Goal: Task Accomplishment & Management: Use online tool/utility

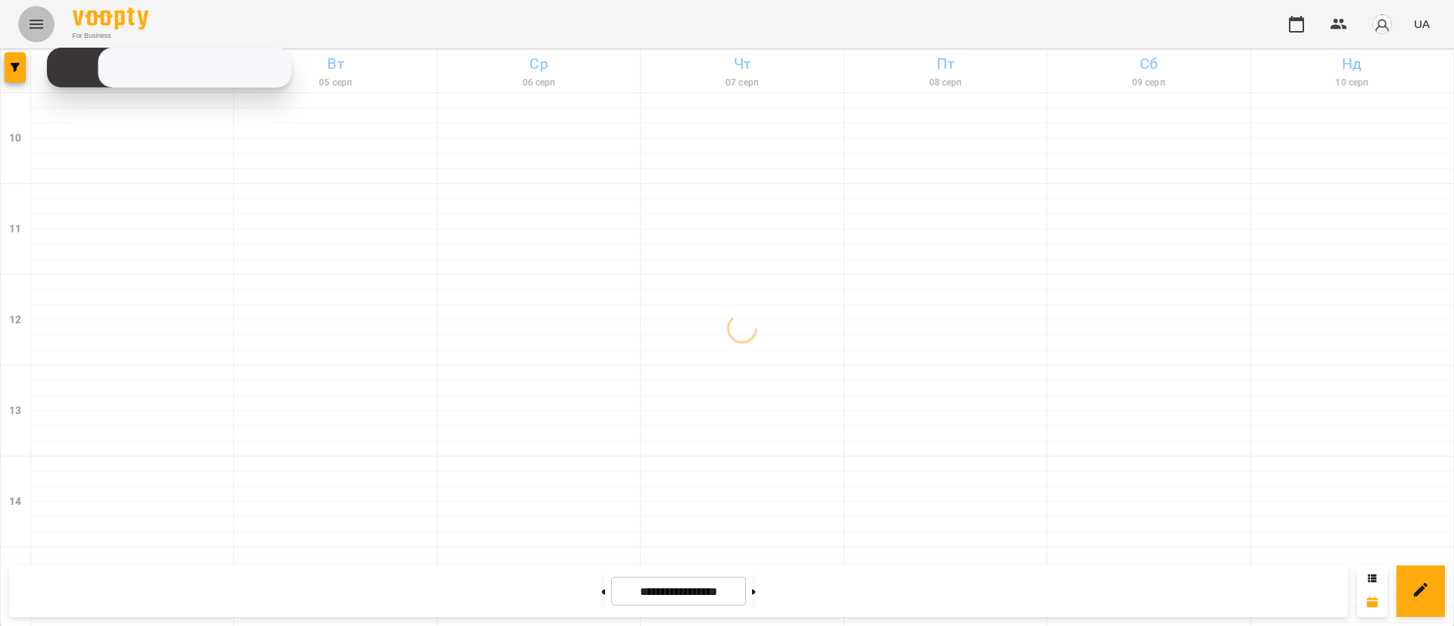
click at [28, 25] on icon "Menu" at bounding box center [36, 24] width 18 height 18
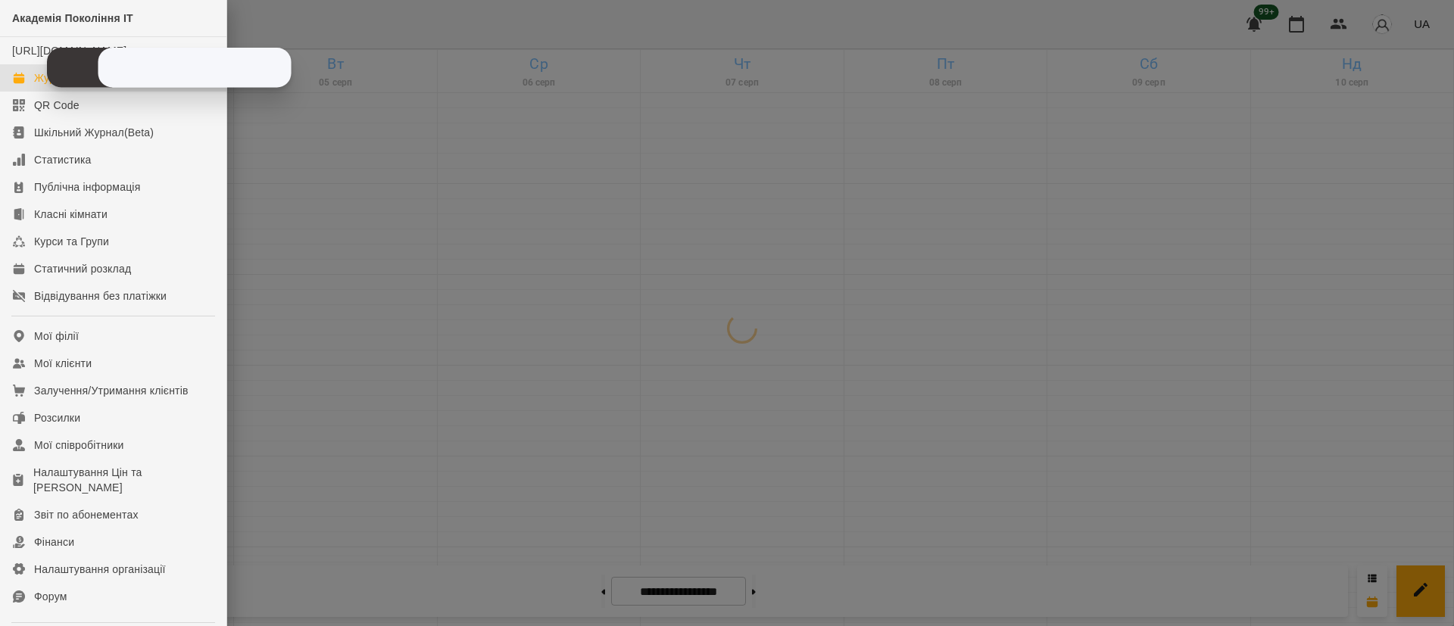
click at [329, 208] on div at bounding box center [727, 313] width 1454 height 626
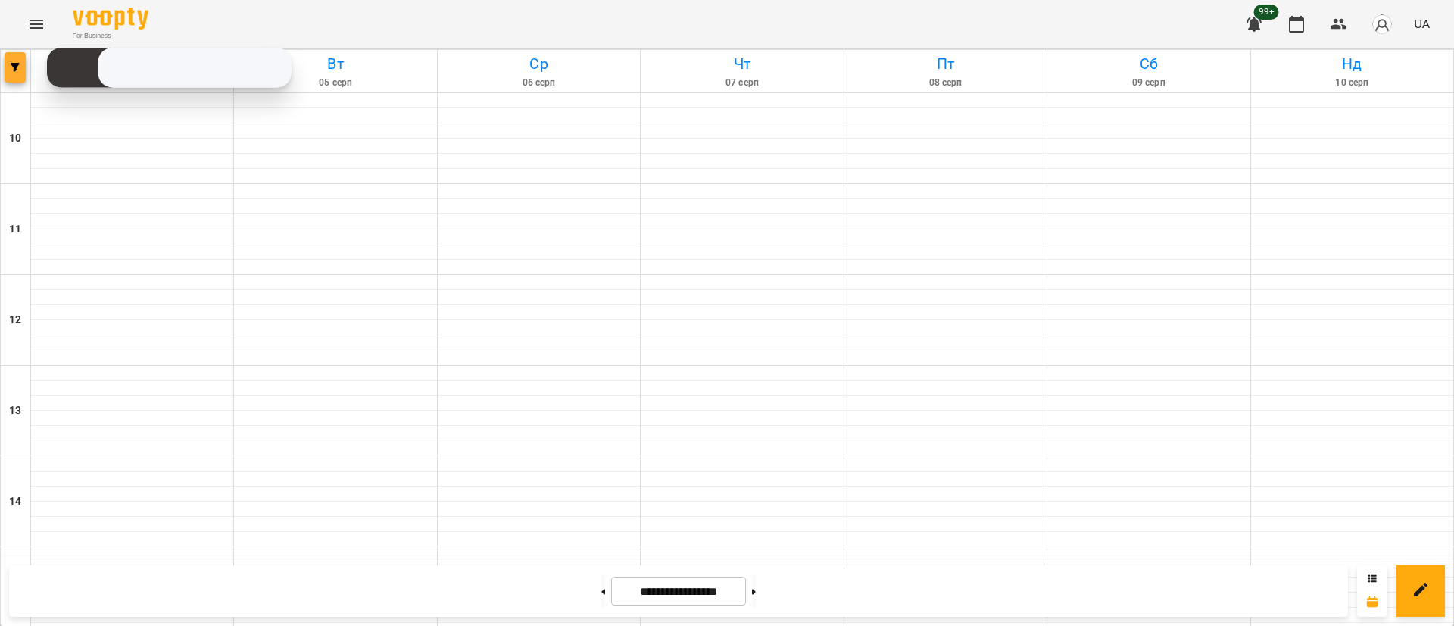
click at [20, 57] on button "button" at bounding box center [15, 67] width 21 height 30
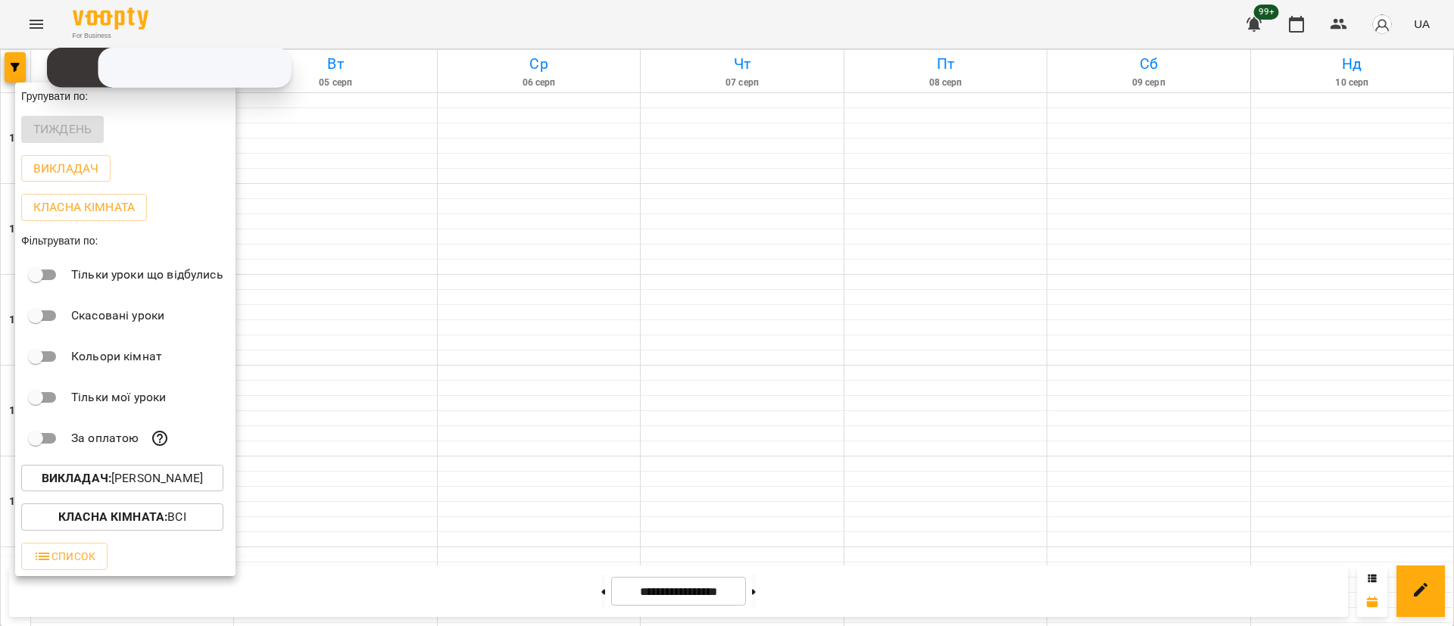
click at [114, 474] on p "Викладач : [PERSON_NAME]" at bounding box center [122, 479] width 161 height 18
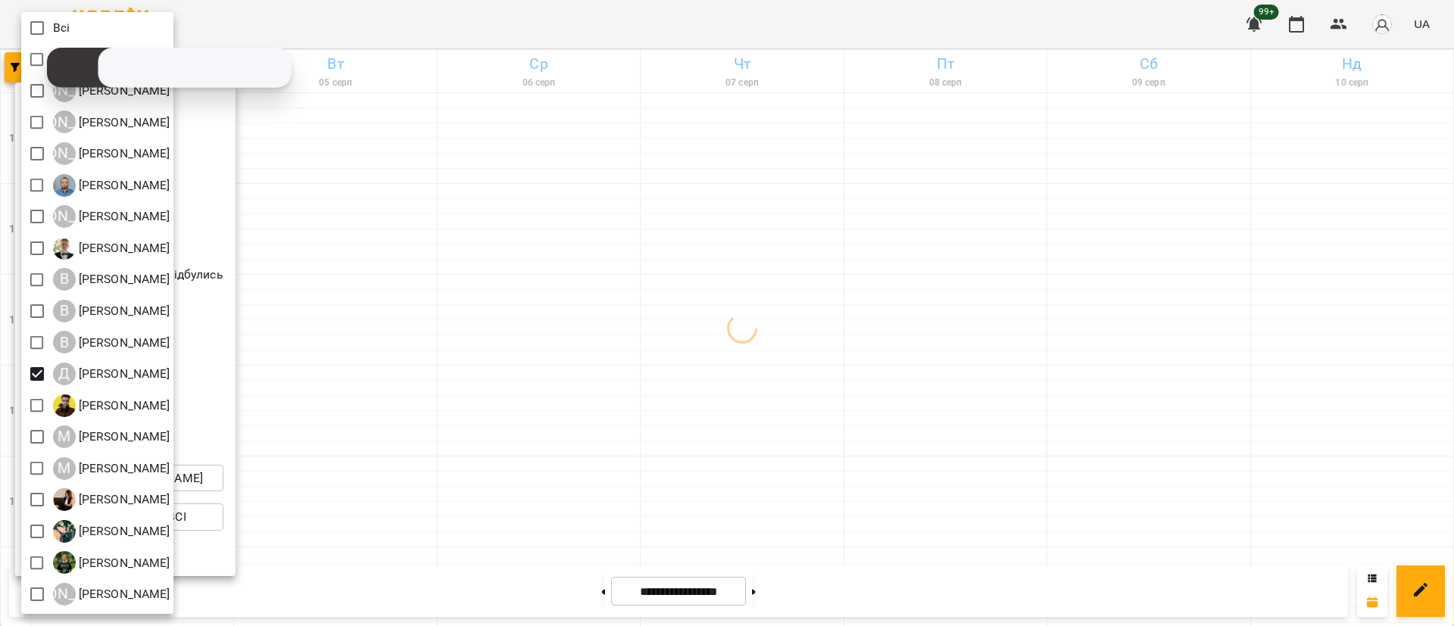
click at [369, 438] on div at bounding box center [727, 313] width 1454 height 626
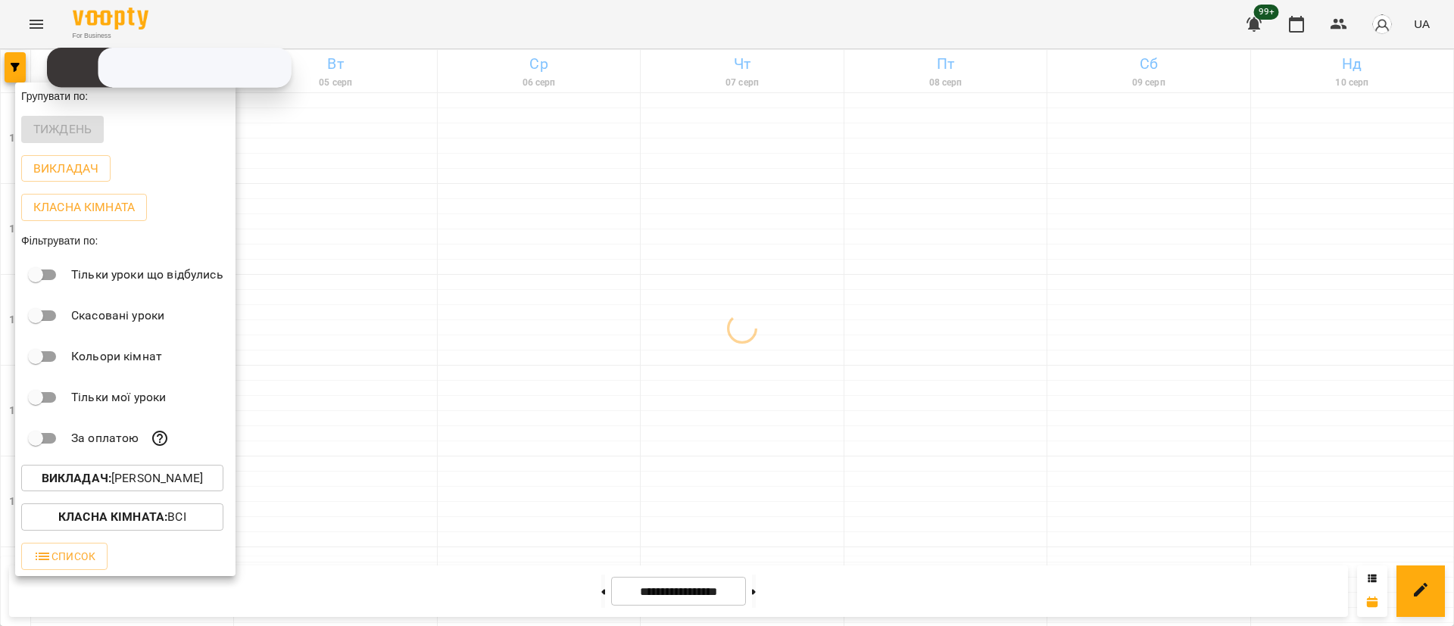
click at [369, 438] on div at bounding box center [727, 313] width 1454 height 626
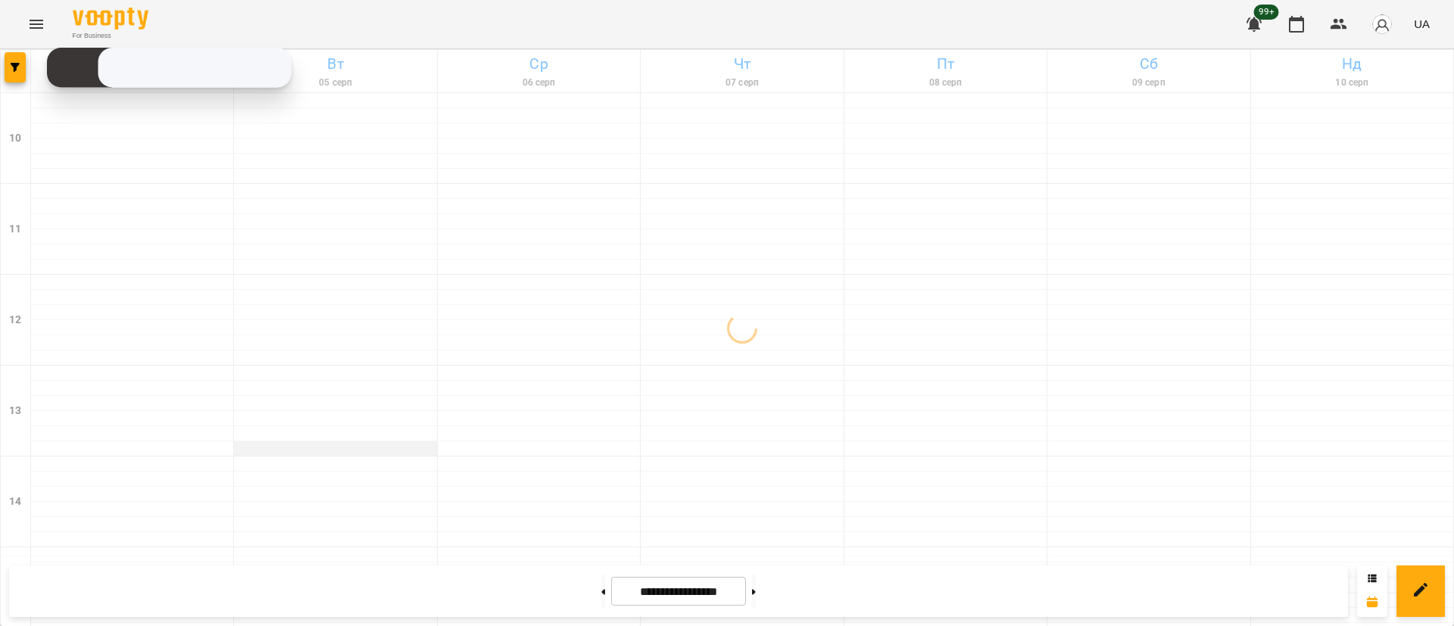
scroll to position [716, 0]
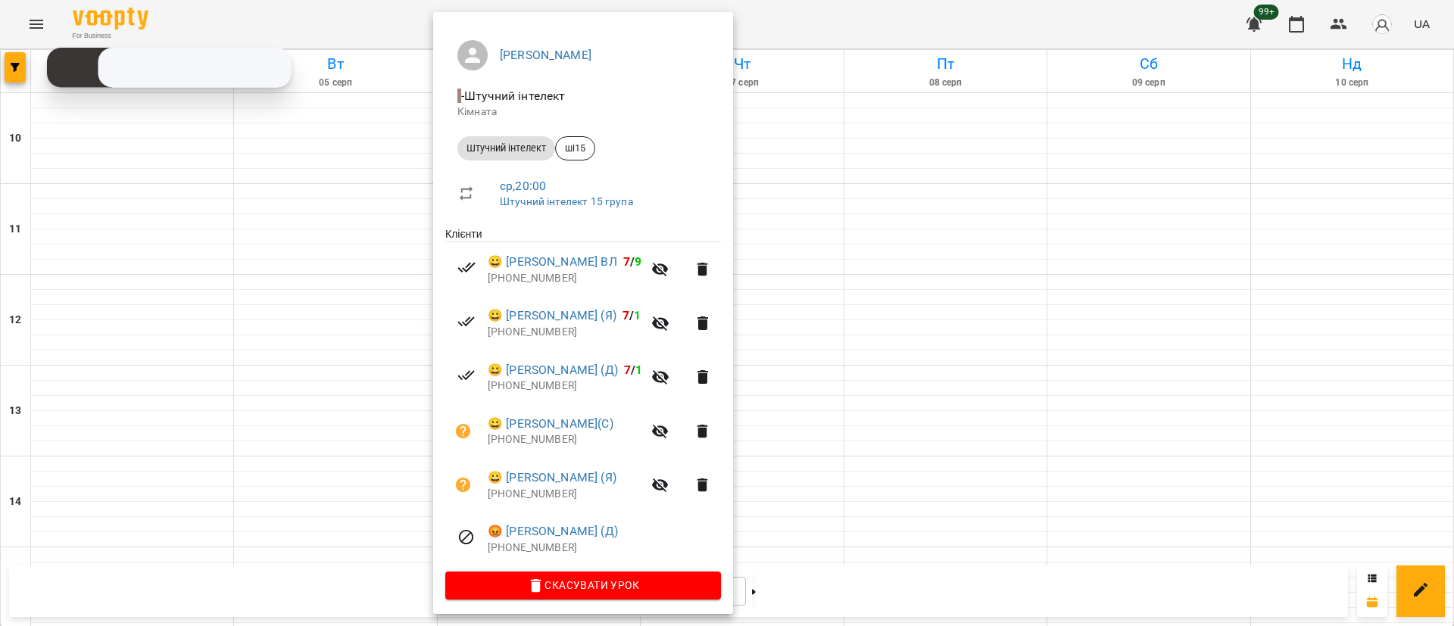
scroll to position [116, 0]
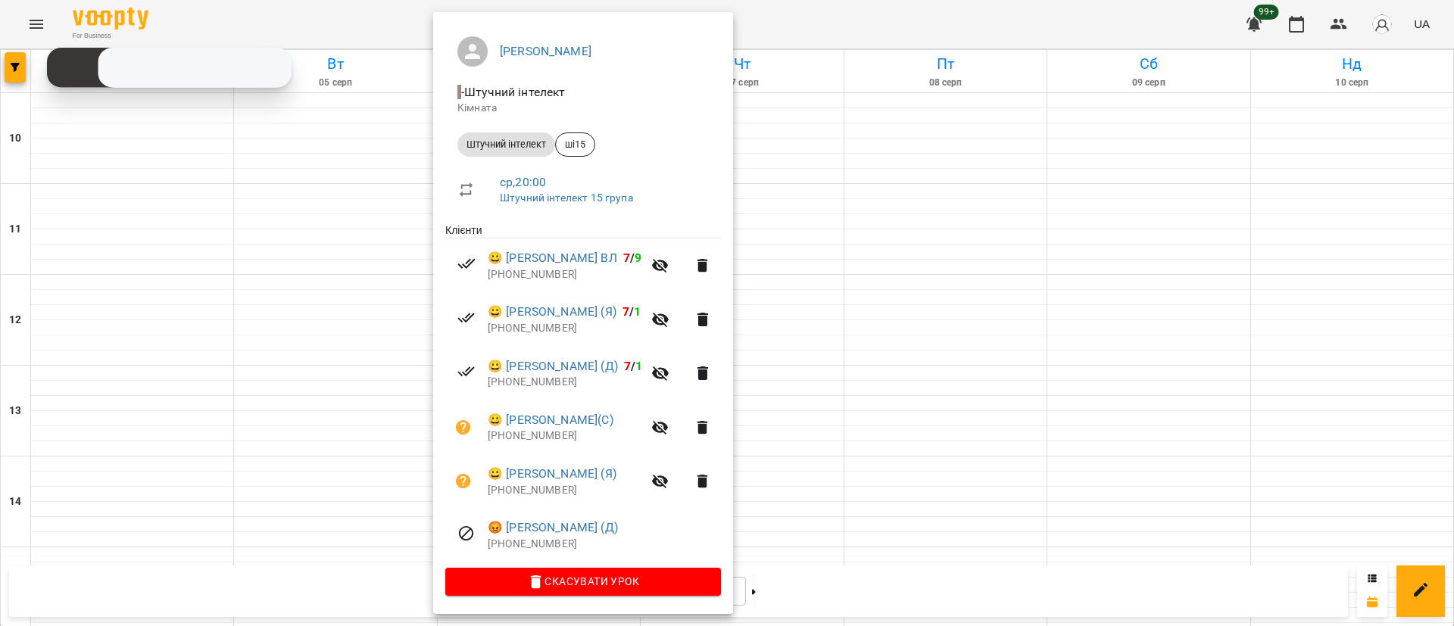
click at [850, 554] on div at bounding box center [727, 313] width 1454 height 626
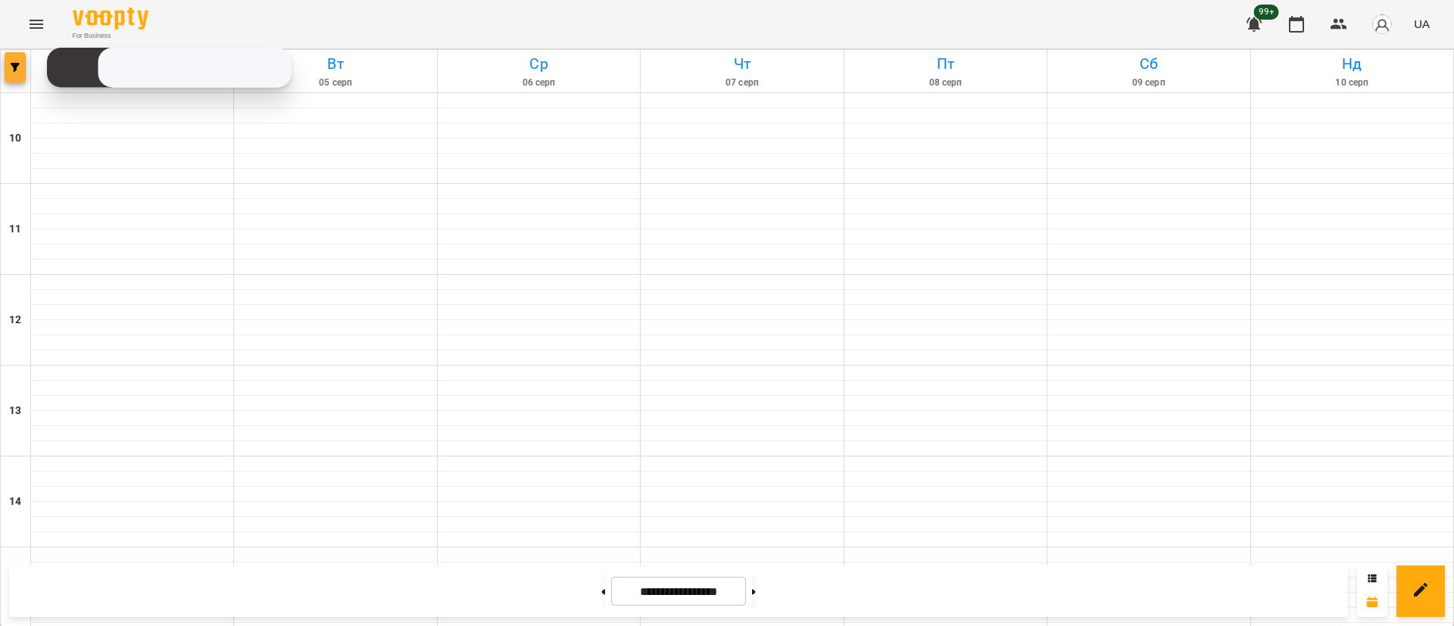
click at [8, 73] on button "button" at bounding box center [15, 67] width 21 height 30
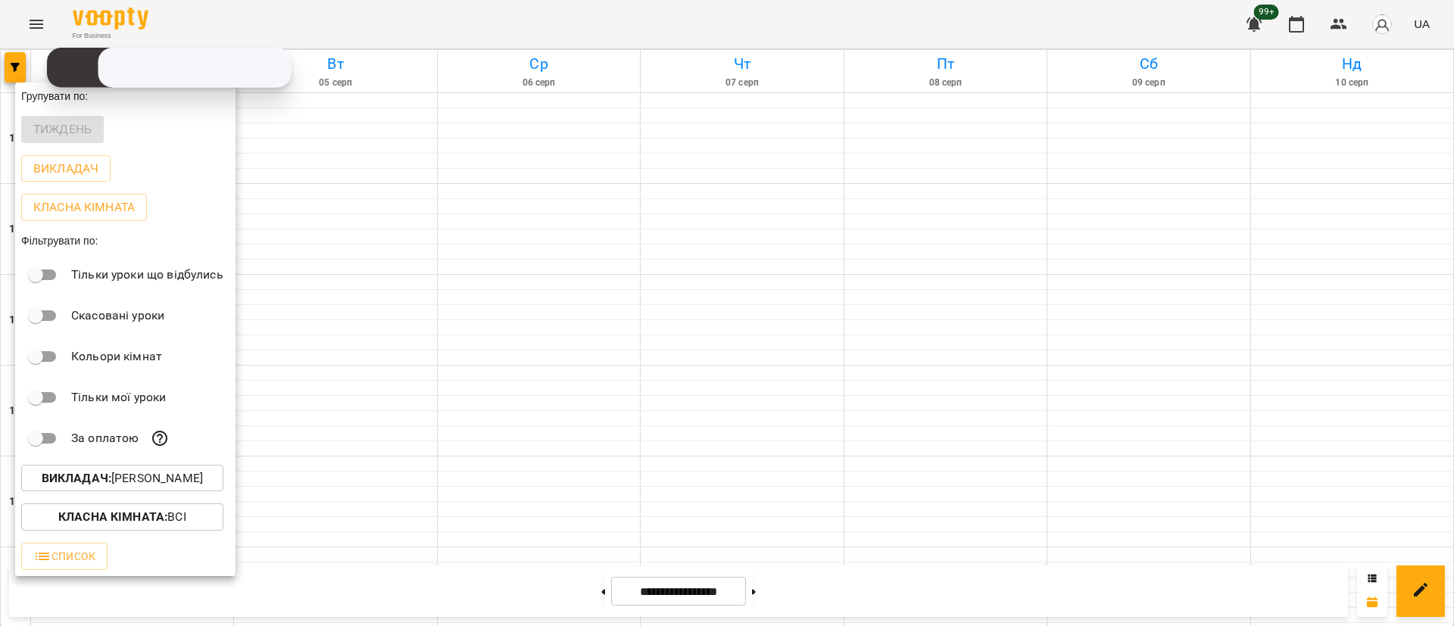
click at [123, 486] on p "Викладач : [PERSON_NAME]" at bounding box center [122, 479] width 161 height 18
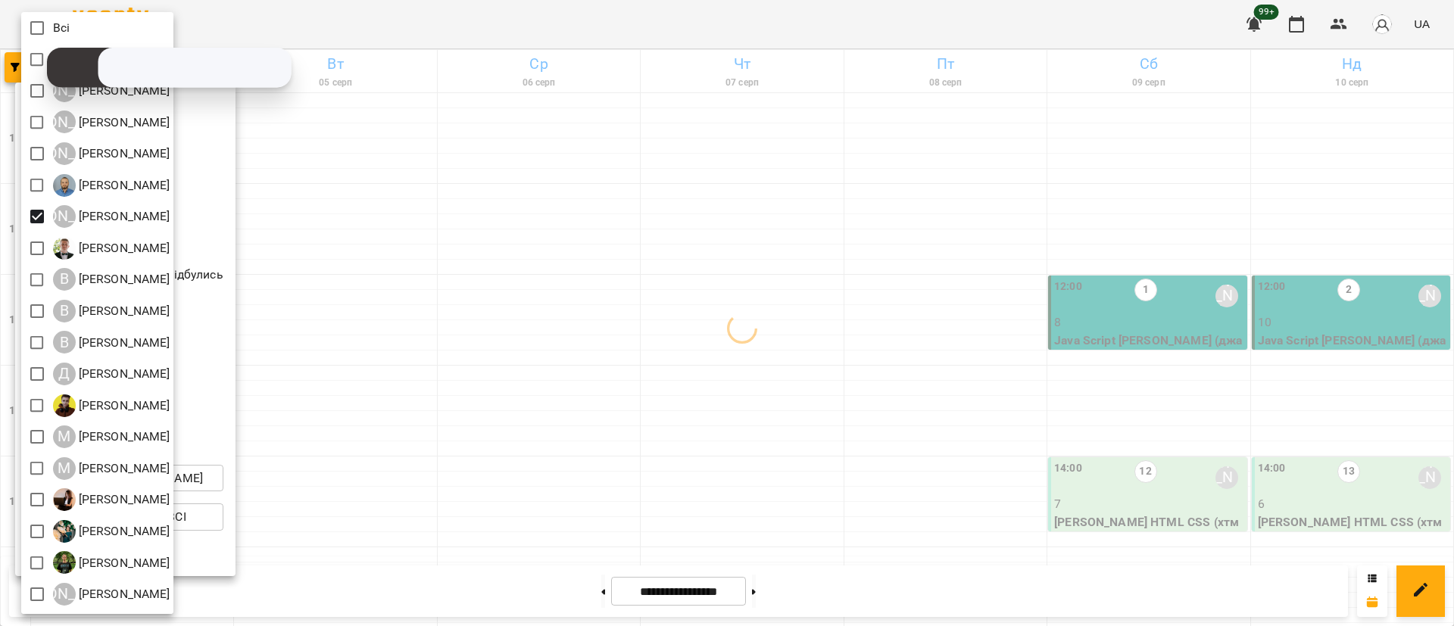
click at [1145, 383] on div at bounding box center [727, 313] width 1454 height 626
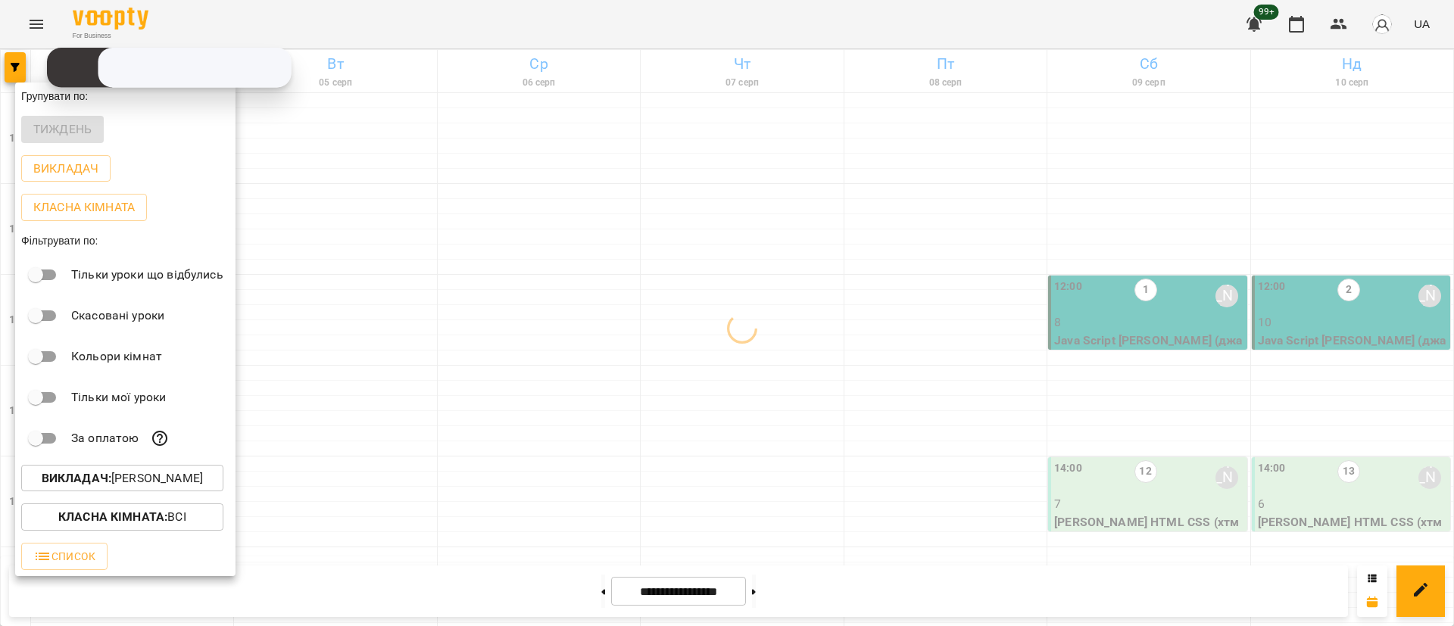
click at [1141, 379] on div at bounding box center [727, 313] width 1454 height 626
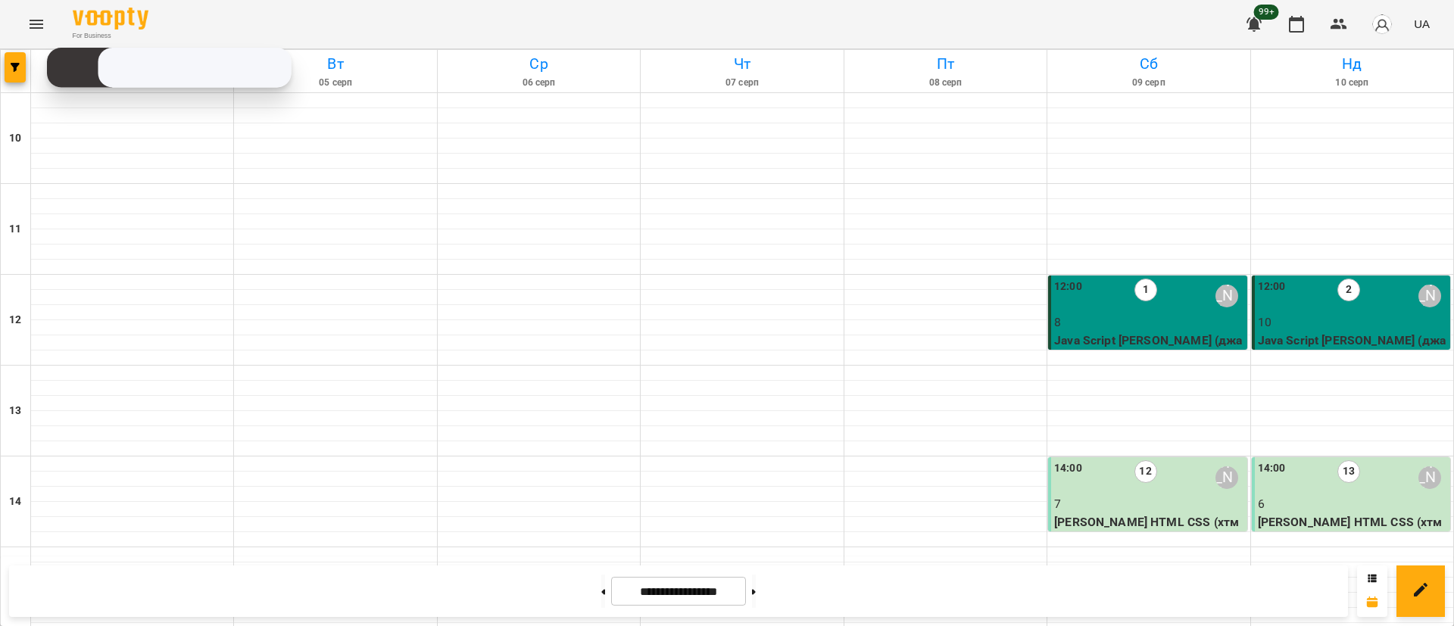
scroll to position [35, 0]
click at [1133, 332] on p "Java Script [PERSON_NAME] (джаваА22)" at bounding box center [1148, 350] width 189 height 36
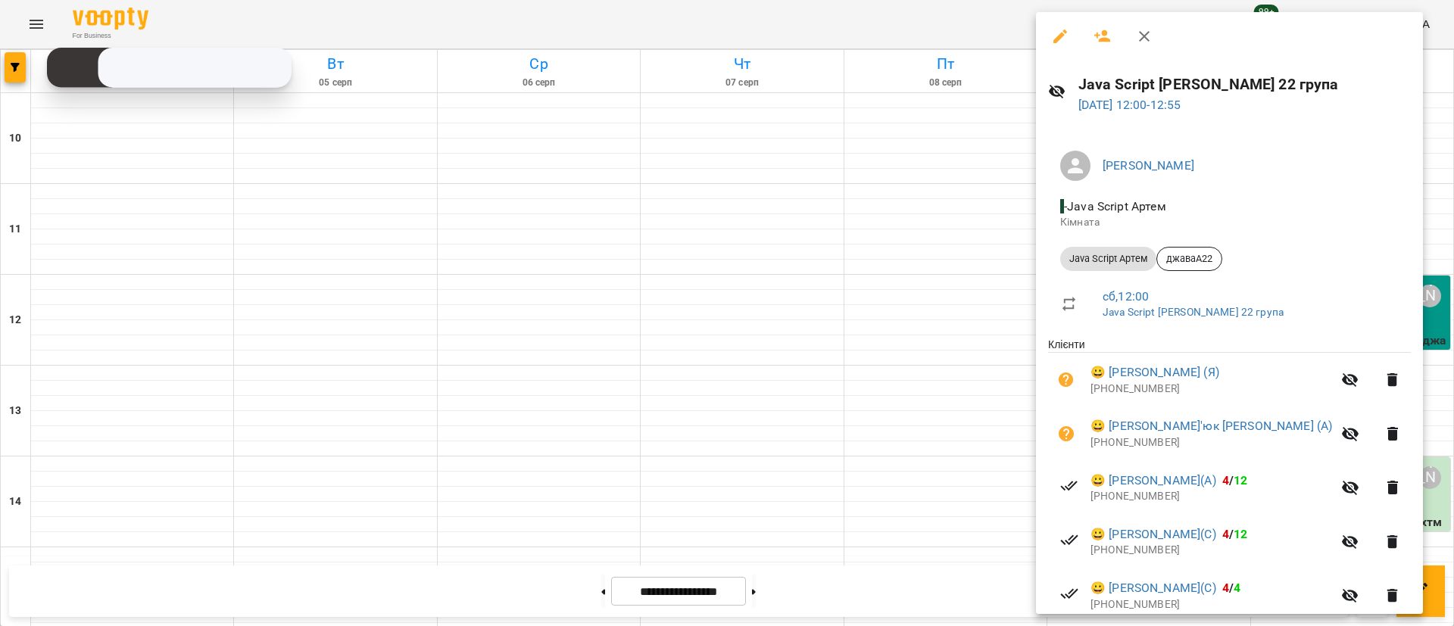
click at [891, 391] on div at bounding box center [727, 313] width 1454 height 626
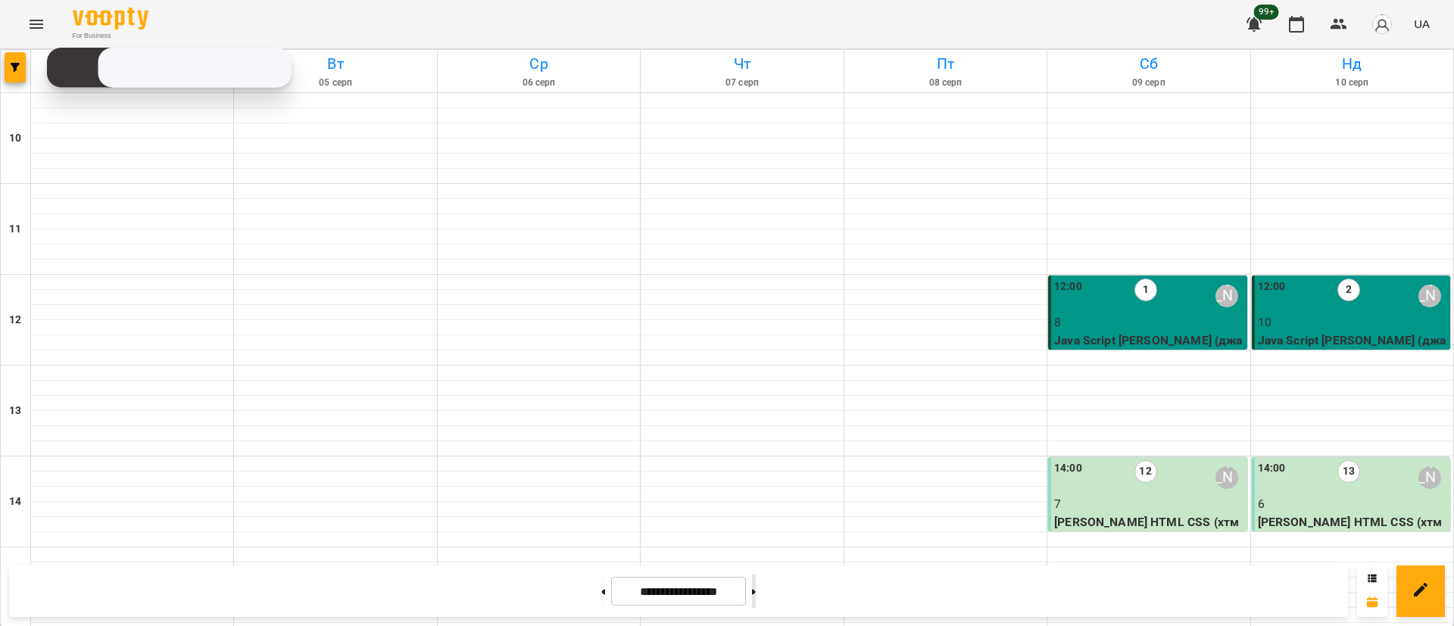
click at [756, 590] on icon at bounding box center [754, 591] width 4 height 5
type input "**********"
click at [1292, 314] on p "9" at bounding box center [1352, 323] width 189 height 18
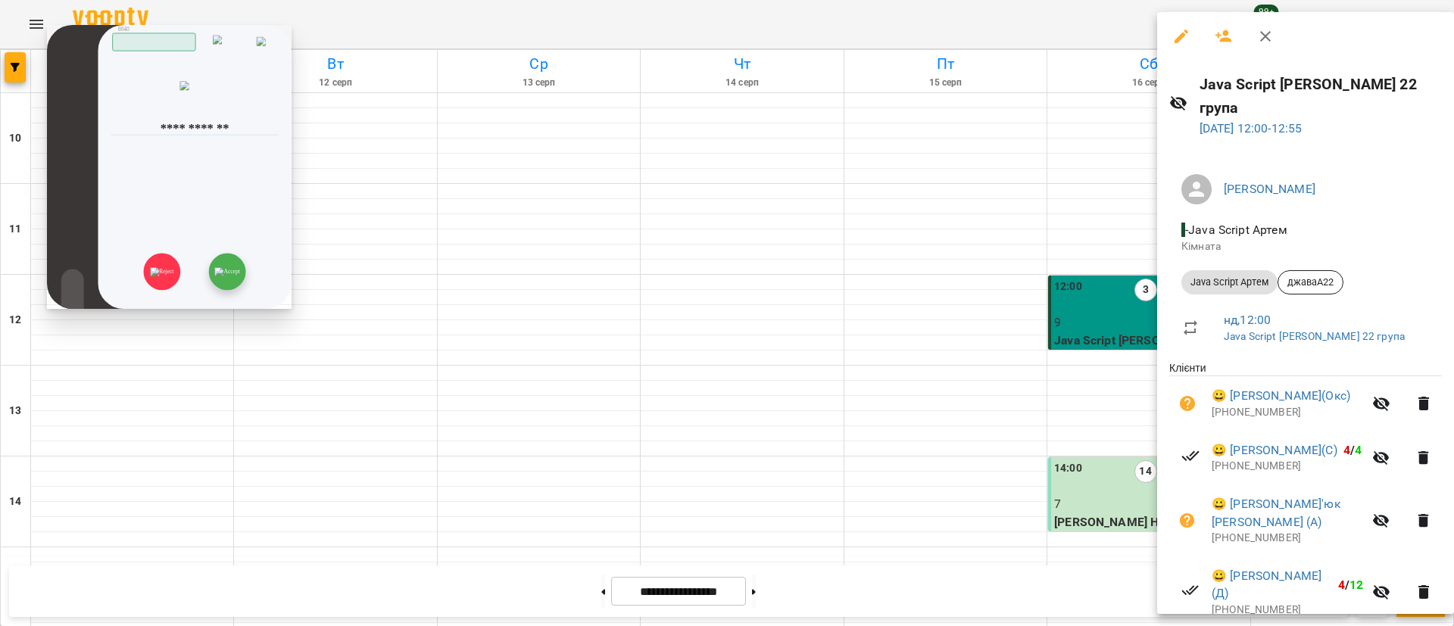
click at [235, 267] on img at bounding box center [226, 271] width 25 height 9
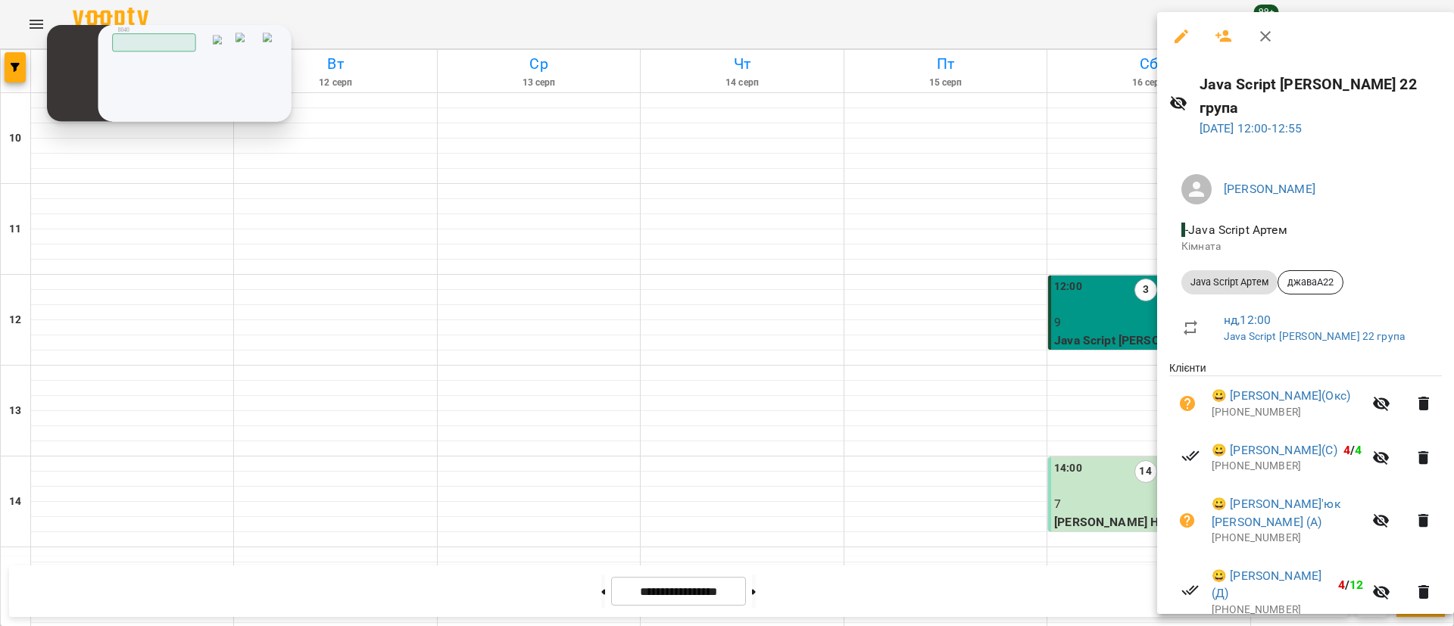
click at [0, 0] on img at bounding box center [0, 0] width 0 height 0
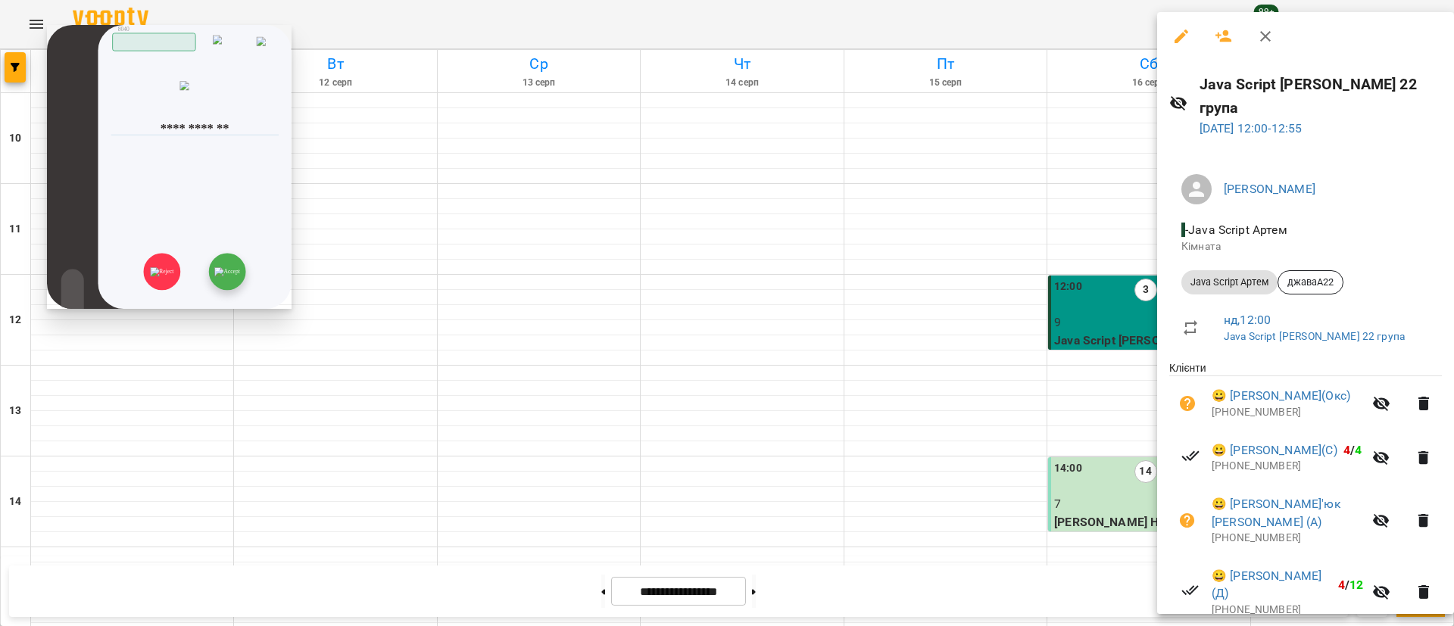
click at [214, 267] on img at bounding box center [226, 271] width 25 height 9
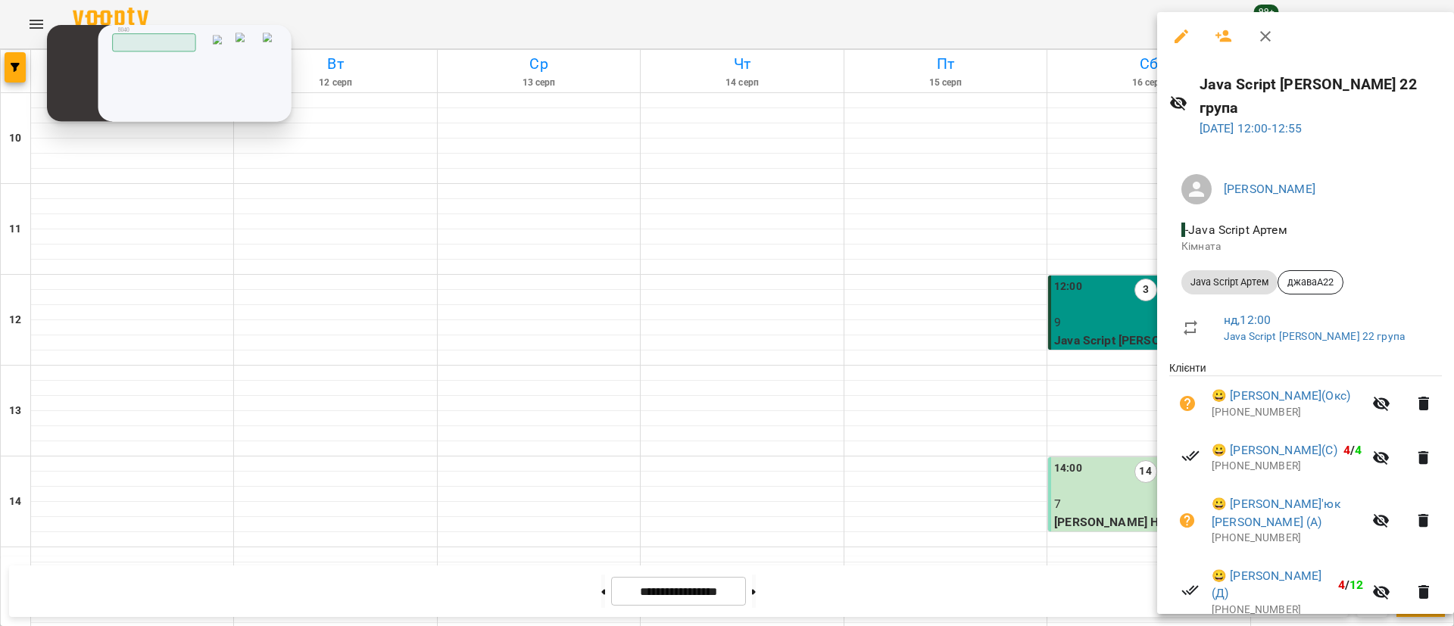
click at [0, 0] on img at bounding box center [0, 0] width 0 height 0
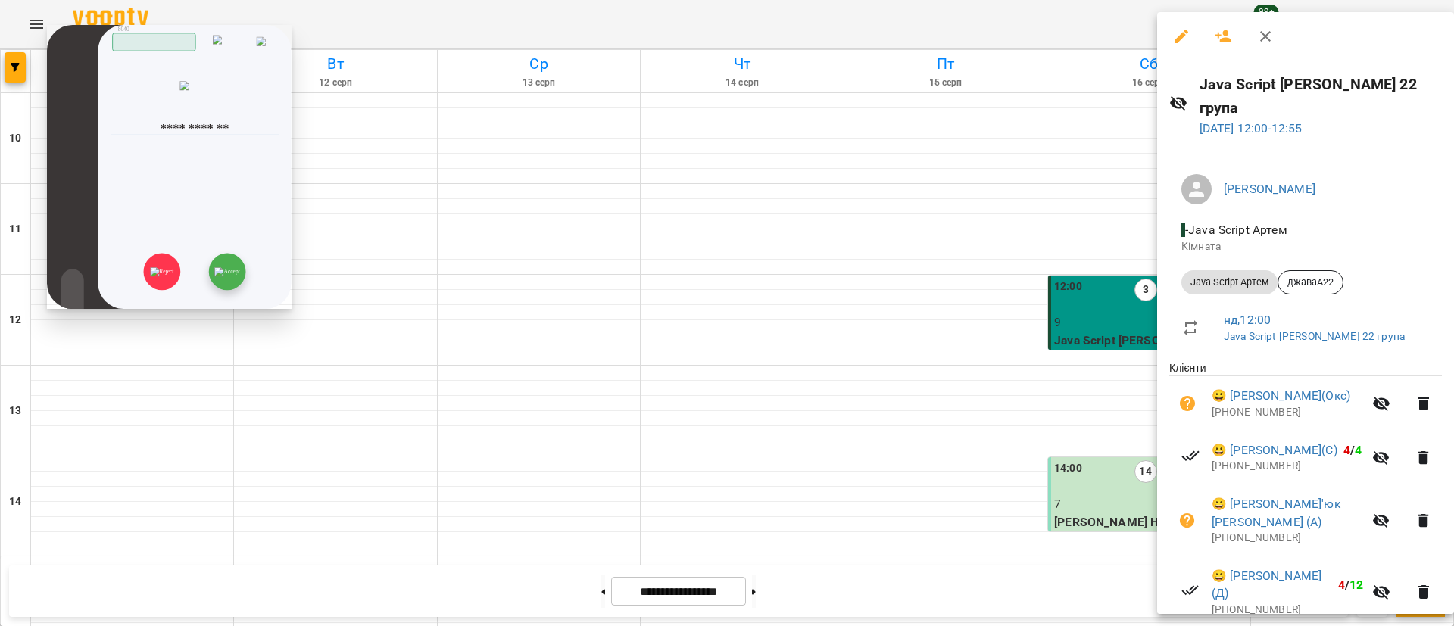
click at [231, 270] on img at bounding box center [226, 271] width 25 height 9
click at [235, 267] on img at bounding box center [226, 271] width 25 height 9
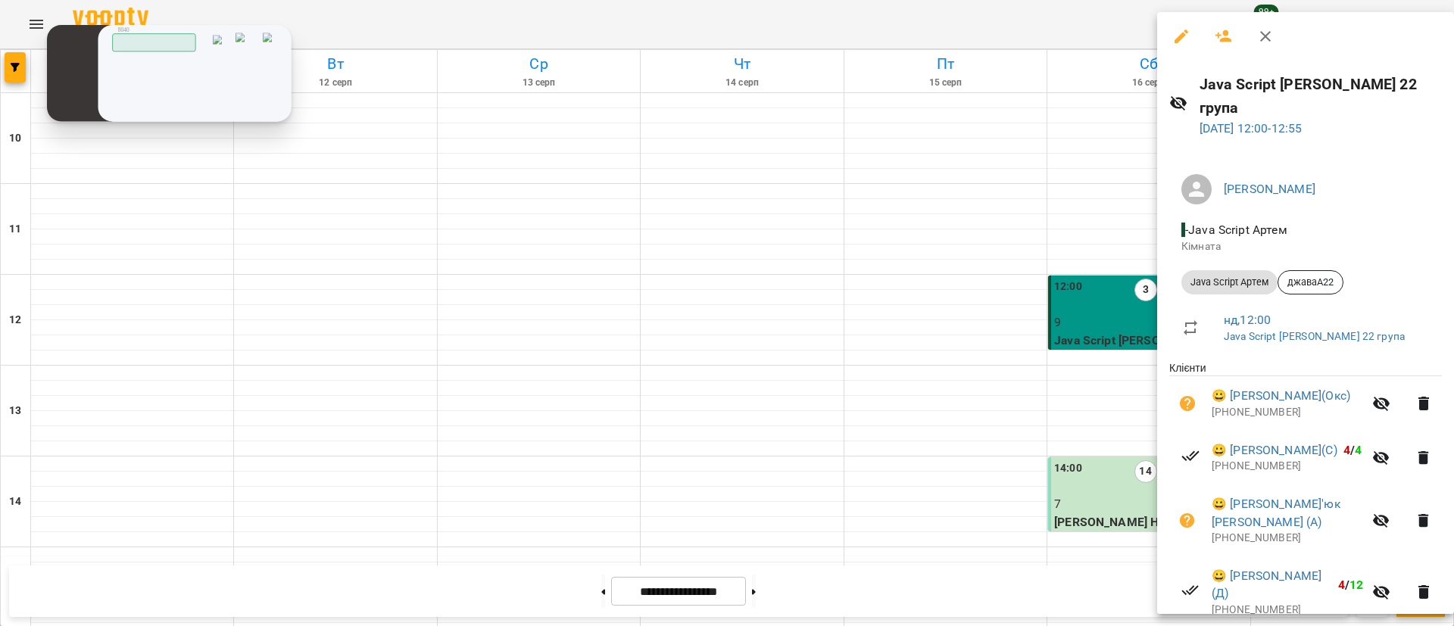
click at [0, 0] on img at bounding box center [0, 0] width 0 height 0
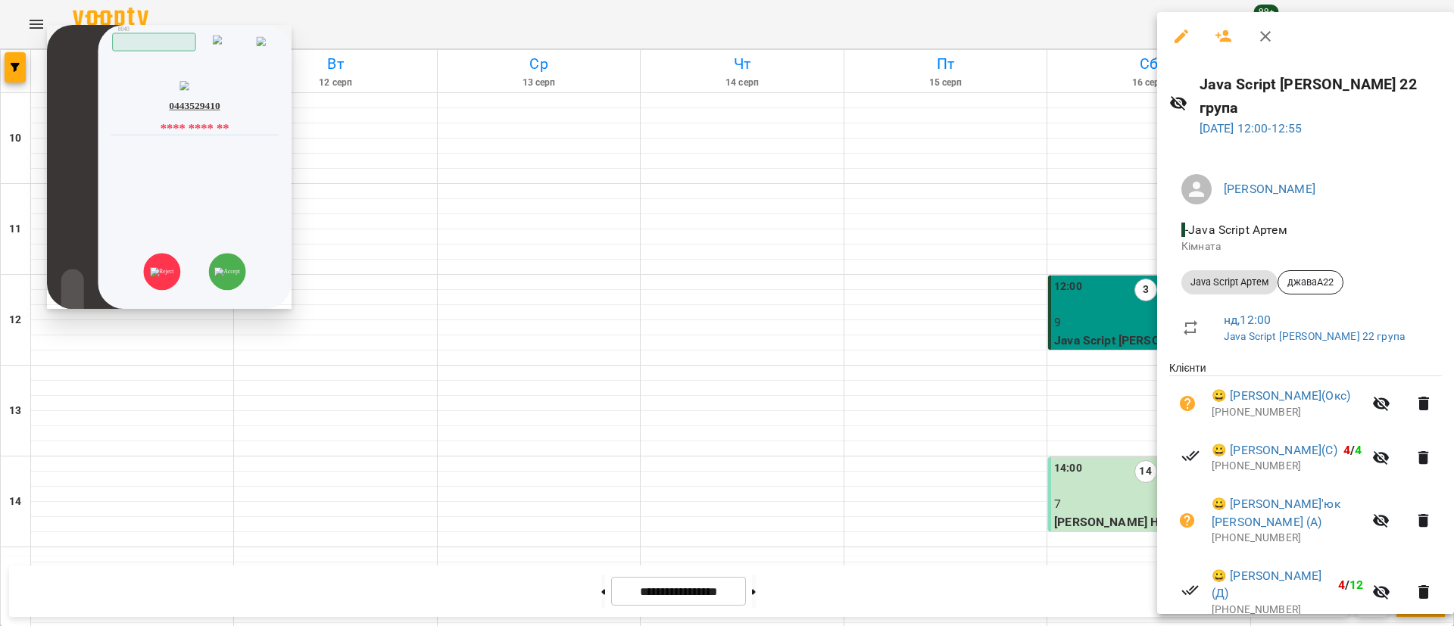
click at [270, 133] on icon at bounding box center [273, 128] width 11 height 11
